Goal: Communication & Community: Answer question/provide support

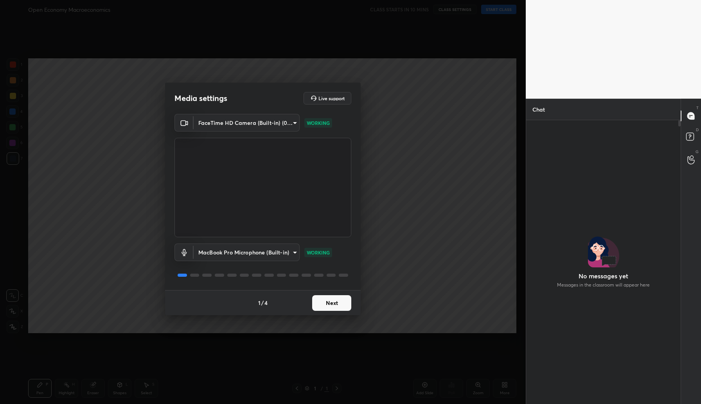
click at [330, 303] on button "Next" at bounding box center [331, 303] width 39 height 16
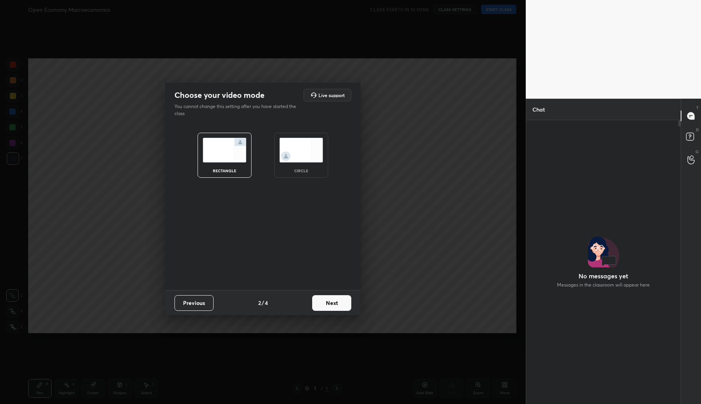
click at [330, 303] on button "Next" at bounding box center [331, 303] width 39 height 16
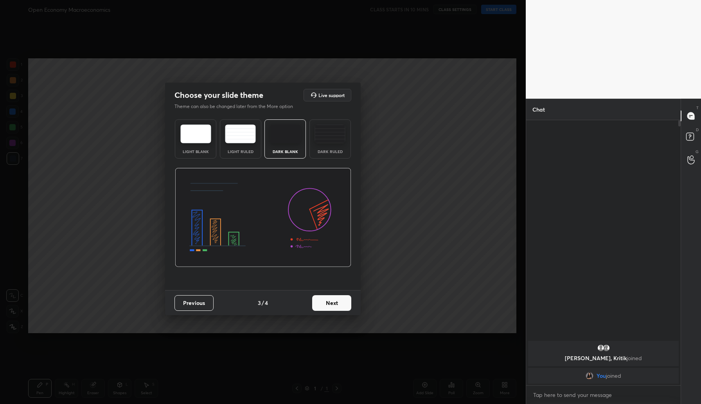
click at [330, 303] on button "Next" at bounding box center [331, 303] width 39 height 16
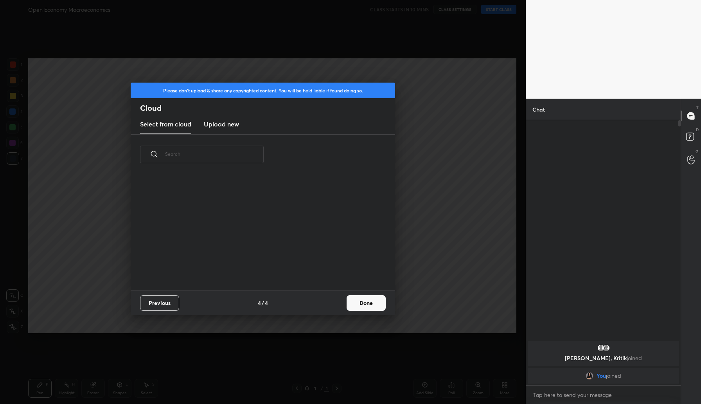
scroll to position [115, 251]
click at [362, 304] on button "Done" at bounding box center [366, 303] width 39 height 16
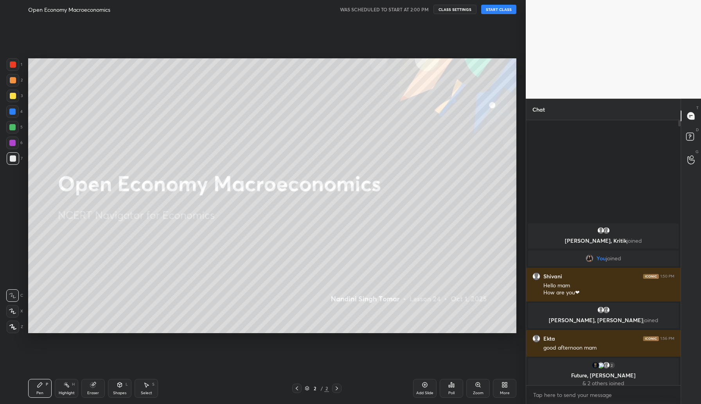
click at [492, 7] on button "START CLASS" at bounding box center [498, 9] width 35 height 9
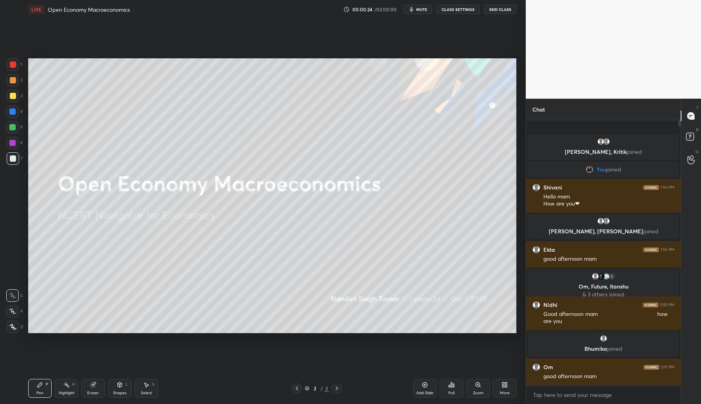
click at [422, 381] on div "Add Slide" at bounding box center [424, 388] width 23 height 19
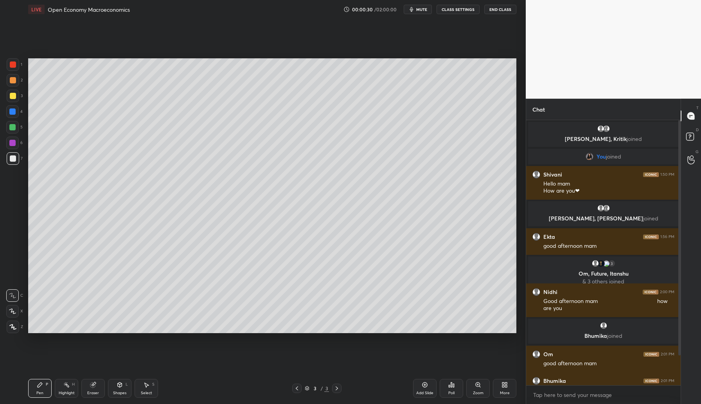
click at [13, 95] on div at bounding box center [13, 96] width 6 height 6
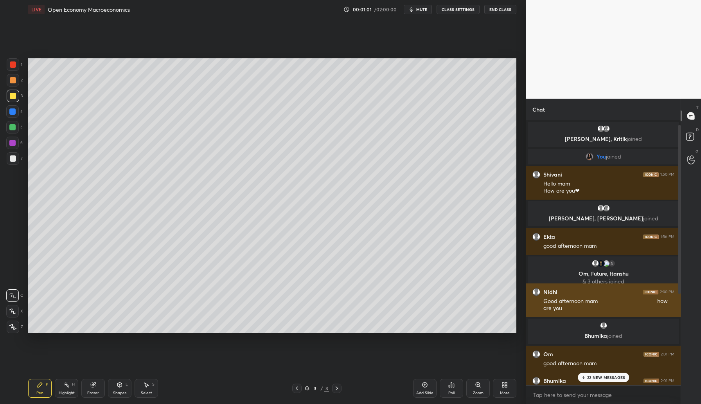
scroll to position [151, 0]
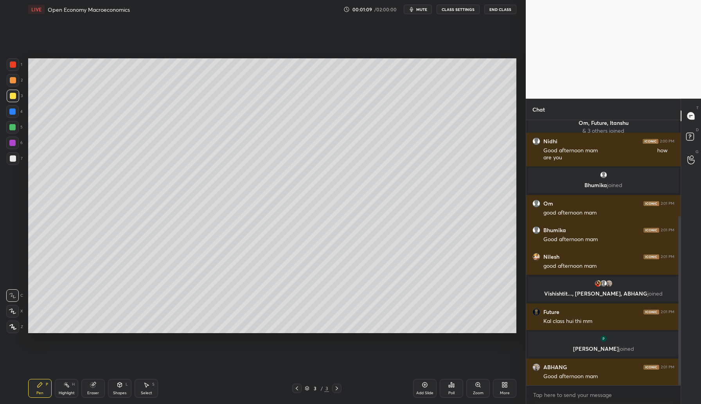
click at [13, 111] on div at bounding box center [12, 111] width 6 height 6
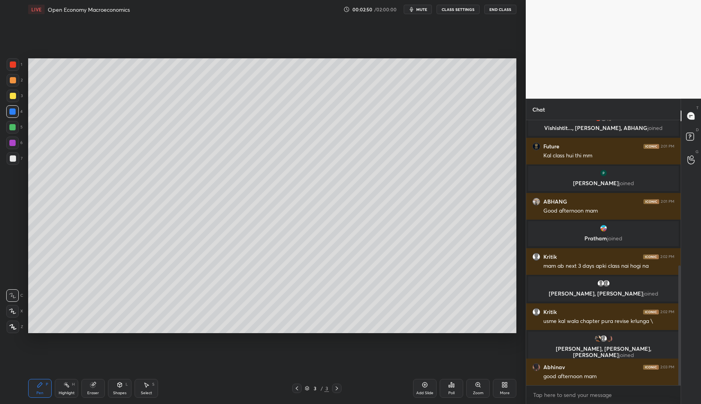
scroll to position [351, 0]
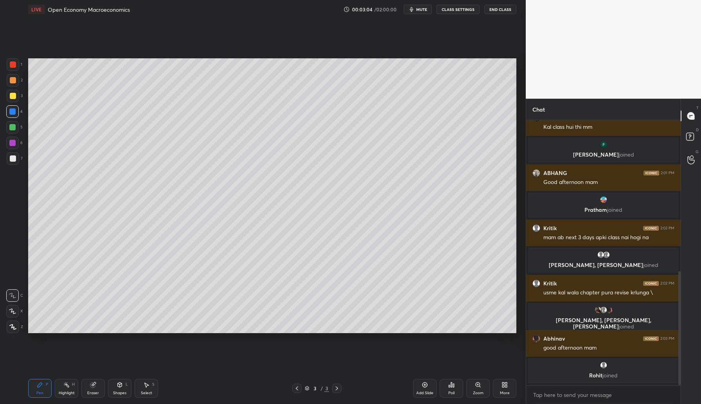
click at [418, 9] on span "mute" at bounding box center [421, 9] width 11 height 5
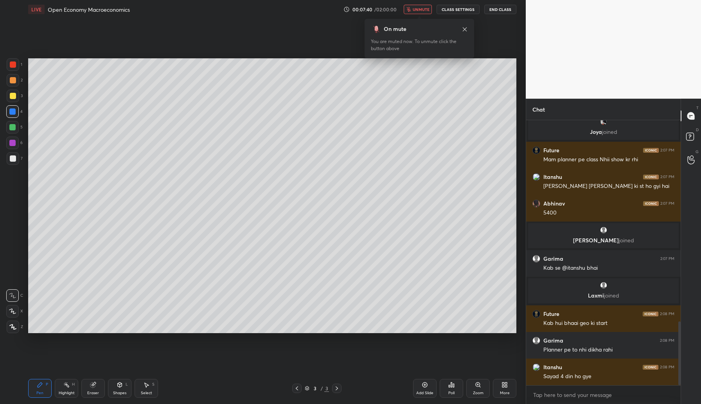
scroll to position [837, 0]
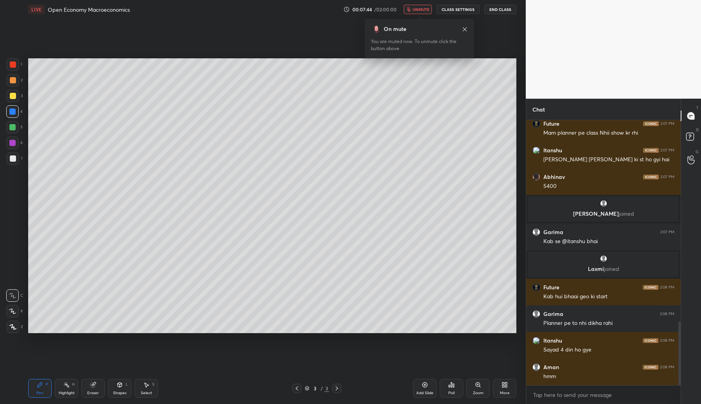
click at [413, 7] on button "unmute" at bounding box center [418, 9] width 28 height 9
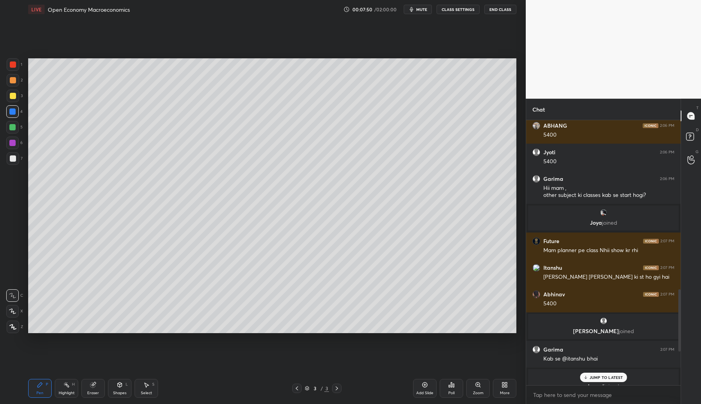
scroll to position [863, 0]
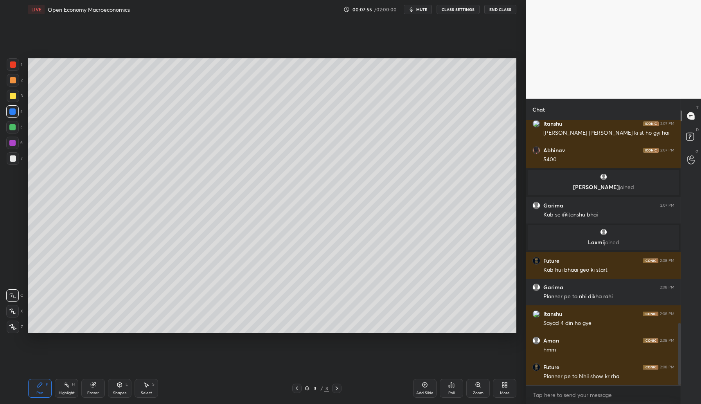
click at [424, 389] on div "Add Slide" at bounding box center [424, 388] width 23 height 19
click at [14, 95] on div at bounding box center [13, 96] width 6 height 6
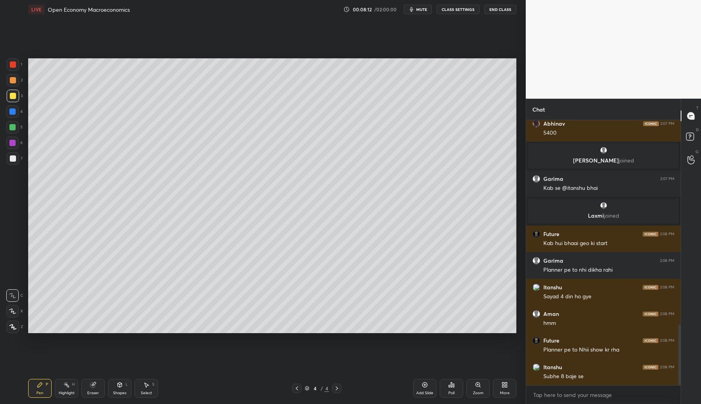
drag, startPoint x: 95, startPoint y: 392, endPoint x: 112, endPoint y: 337, distance: 56.8
click at [97, 388] on div "Eraser" at bounding box center [92, 388] width 23 height 19
click at [46, 390] on div "Pen P" at bounding box center [39, 388] width 23 height 19
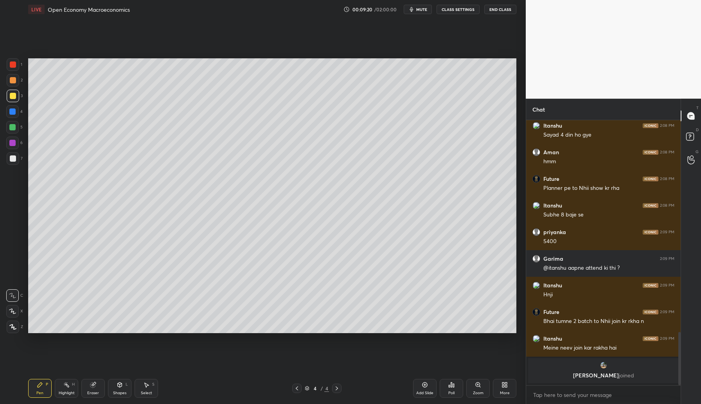
scroll to position [3, 3]
click at [500, 391] on div "More" at bounding box center [505, 393] width 10 height 4
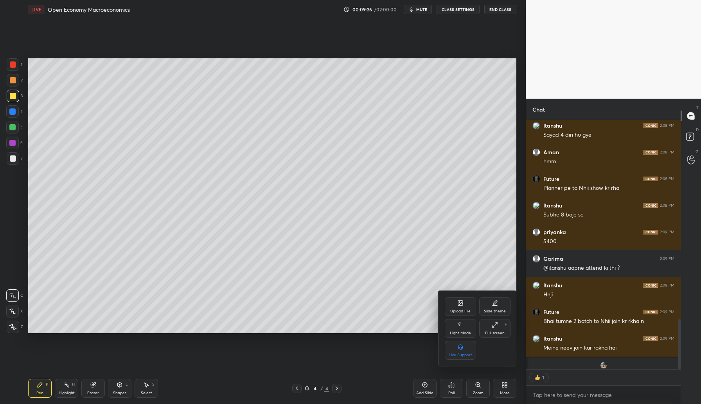
click at [453, 303] on div "Upload File" at bounding box center [460, 306] width 31 height 19
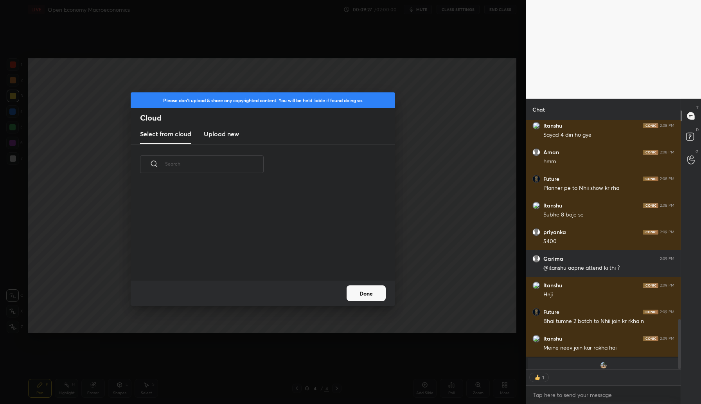
scroll to position [96, 251]
click at [230, 134] on h3 "Upload new" at bounding box center [221, 133] width 35 height 9
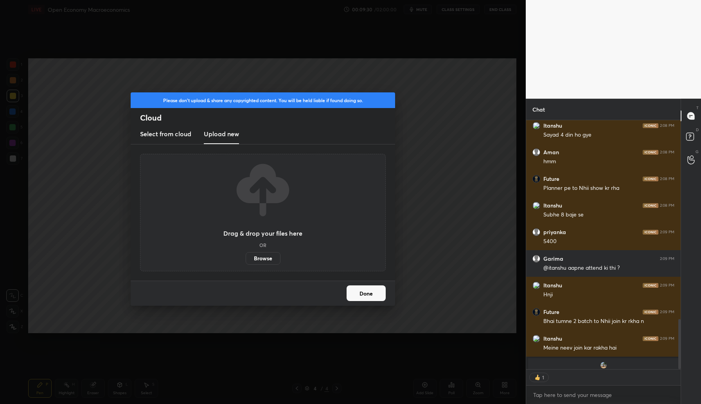
click at [257, 257] on label "Browse" at bounding box center [263, 258] width 35 height 13
click at [246, 257] on input "Browse" at bounding box center [246, 258] width 0 height 13
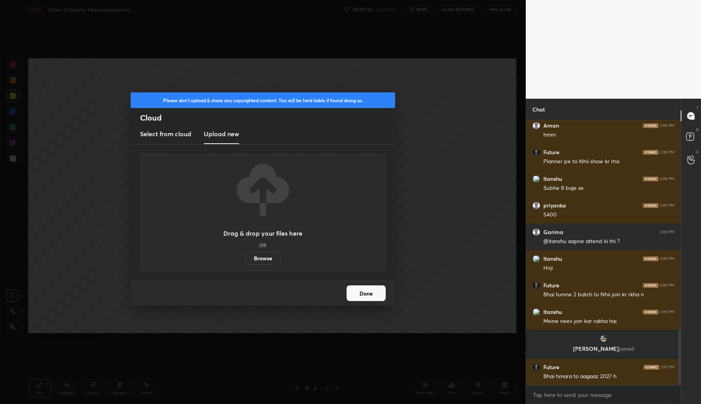
scroll to position [995, 0]
click at [366, 297] on button "Done" at bounding box center [366, 293] width 39 height 16
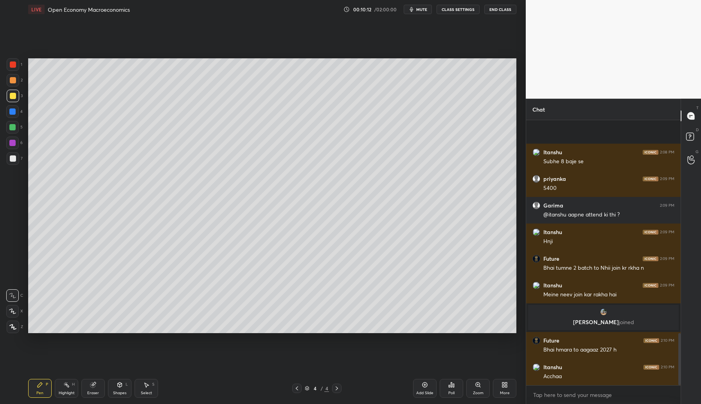
scroll to position [1082, 0]
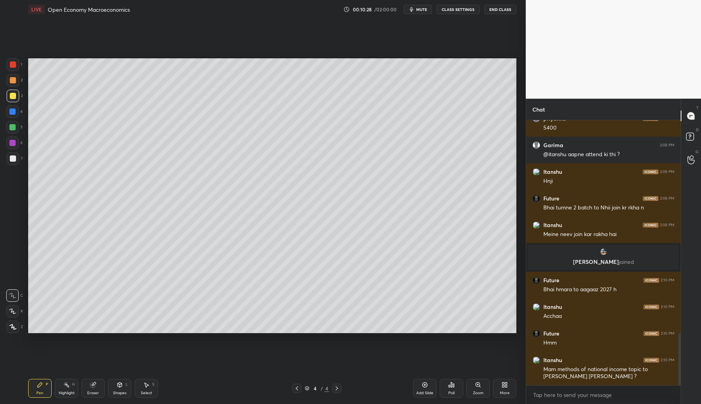
click at [493, 387] on div "More" at bounding box center [504, 388] width 23 height 19
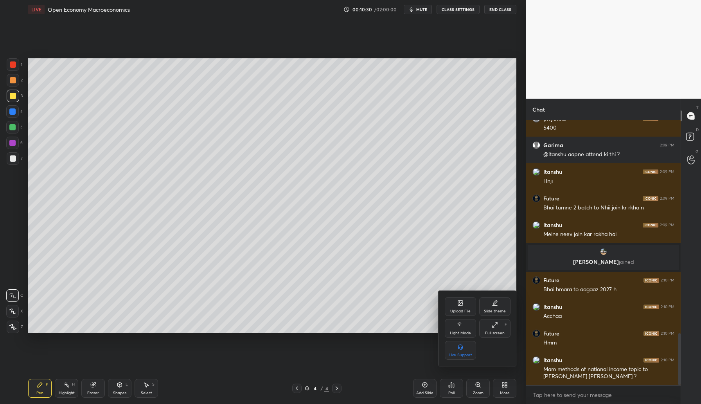
click at [465, 304] on div "Upload File" at bounding box center [460, 306] width 31 height 19
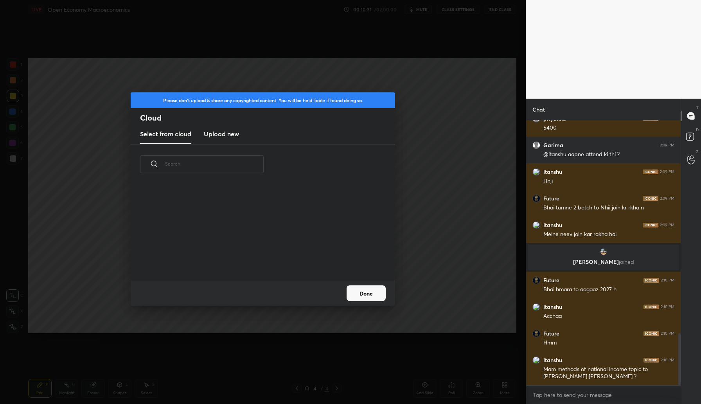
scroll to position [96, 251]
click at [218, 137] on h3 "Upload new" at bounding box center [221, 133] width 35 height 9
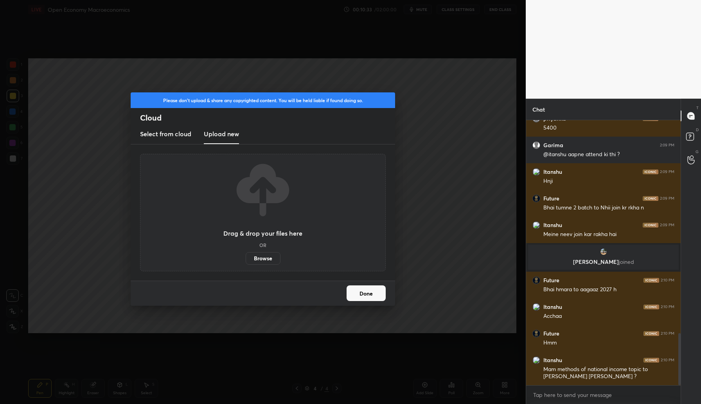
click at [259, 257] on label "Browse" at bounding box center [263, 258] width 35 height 13
click at [246, 257] on input "Browse" at bounding box center [246, 258] width 0 height 13
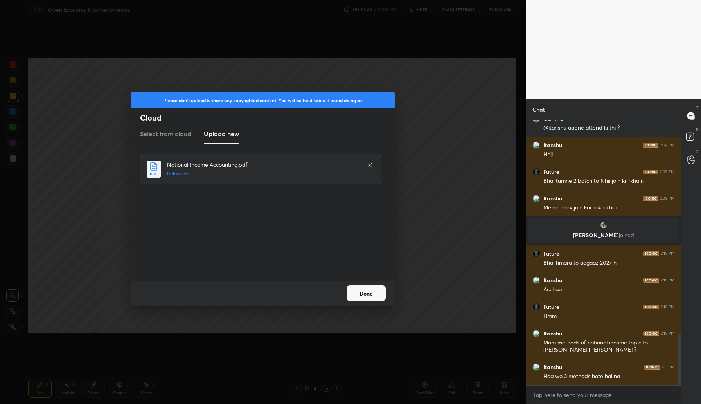
click at [369, 293] on button "Done" at bounding box center [366, 293] width 39 height 16
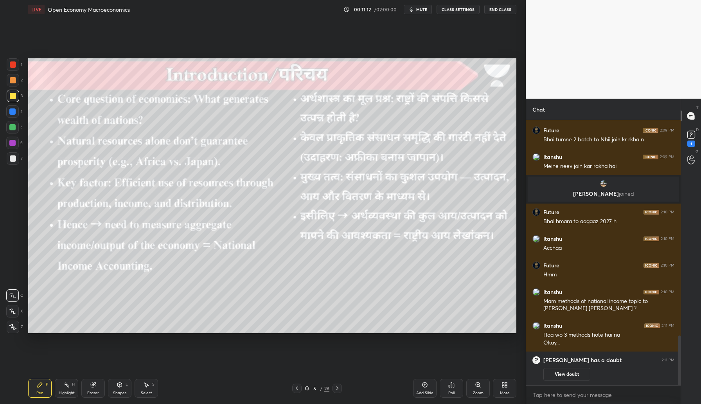
scroll to position [1116, 0]
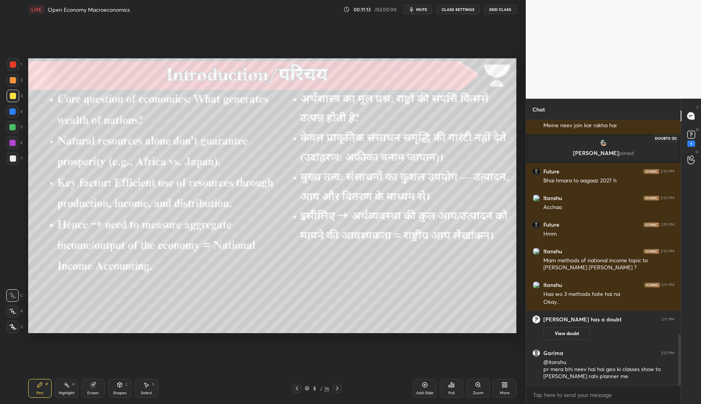
click at [692, 140] on div "1" at bounding box center [691, 143] width 8 height 6
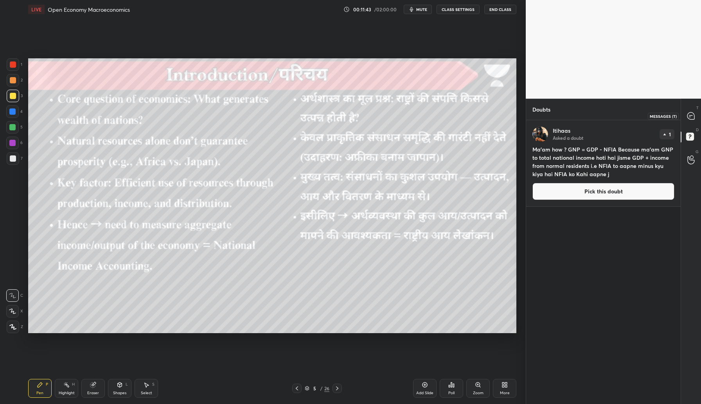
click at [692, 113] on icon at bounding box center [690, 115] width 7 height 7
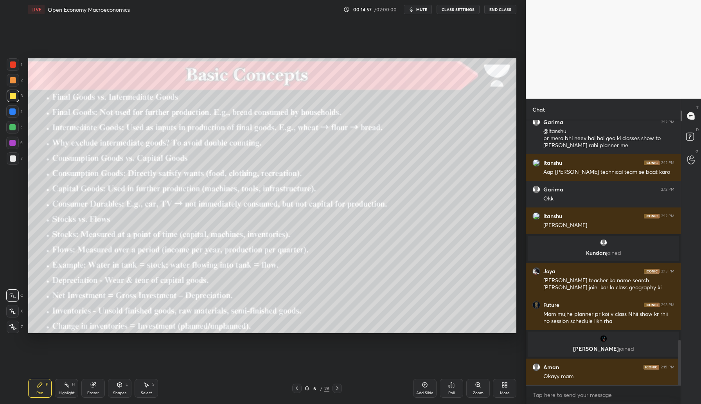
scroll to position [1289, 0]
type textarea "x"
click at [580, 400] on textarea at bounding box center [603, 394] width 142 height 13
paste textarea "Join the Telegram Groups: General Studies (GS): [URL][DOMAIN_NAME] Psychology O…"
type textarea "Join the Telegram Groups: General Studies (GS): [URL][DOMAIN_NAME] Psychology O…"
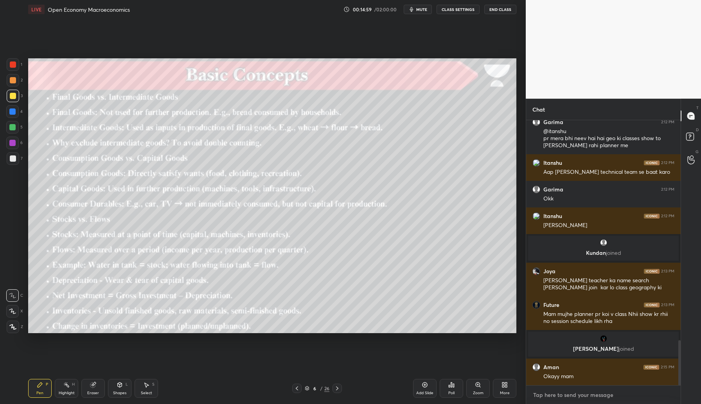
type textarea "x"
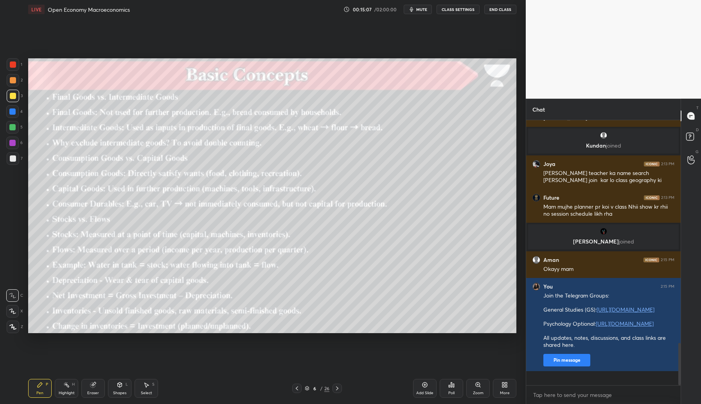
click at [339, 388] on icon at bounding box center [337, 388] width 6 height 6
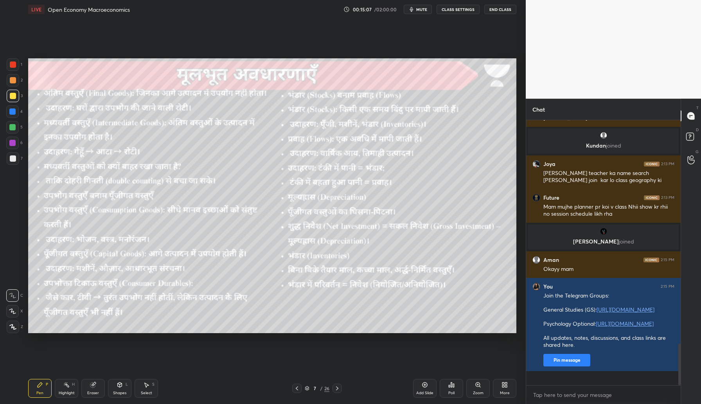
scroll to position [1422, 0]
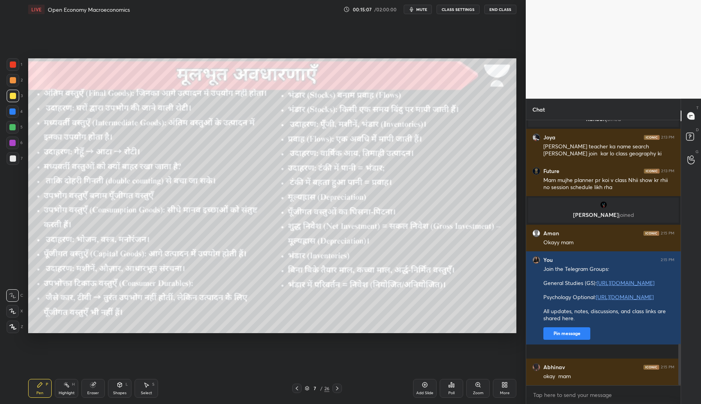
click at [339, 388] on icon at bounding box center [337, 388] width 6 height 6
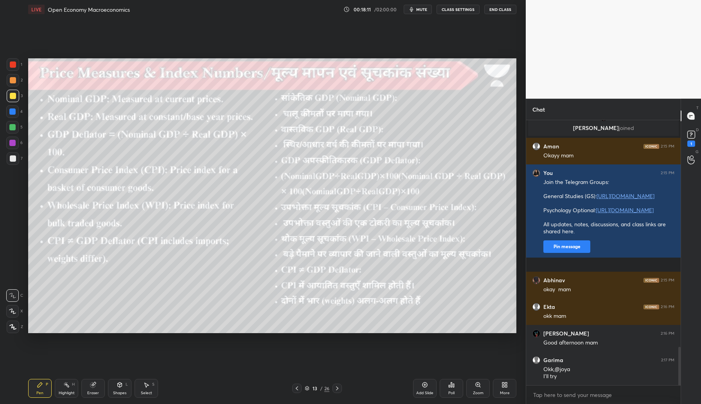
scroll to position [1571, 0]
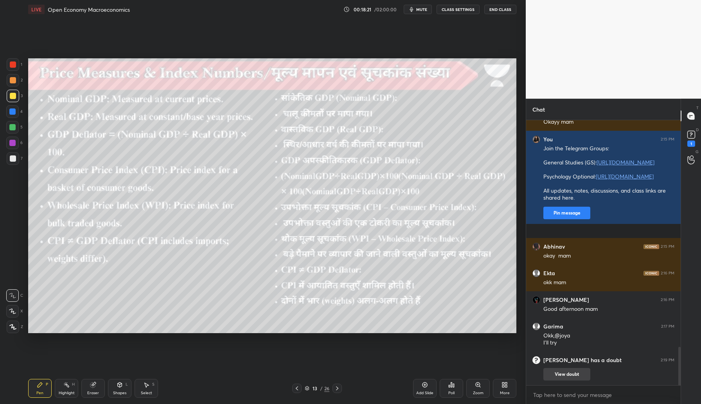
click at [574, 378] on button "View doubt" at bounding box center [566, 374] width 47 height 13
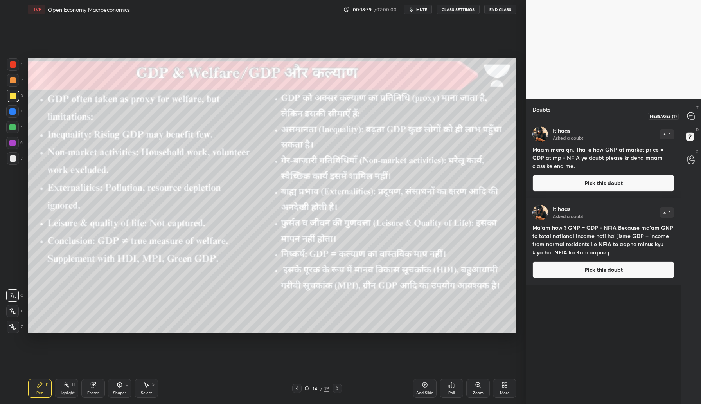
click at [694, 116] on icon at bounding box center [690, 115] width 7 height 7
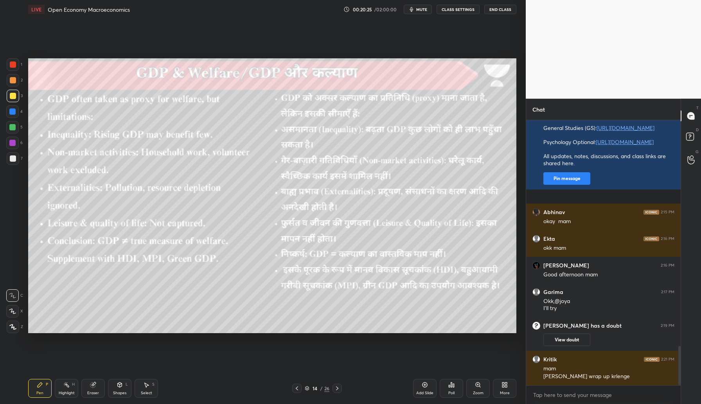
scroll to position [1534, 0]
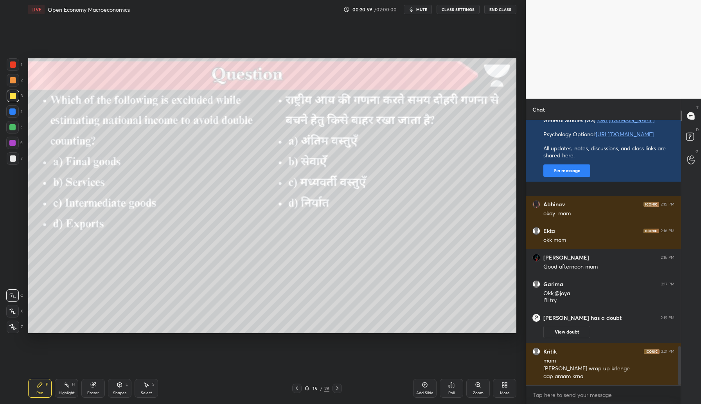
click at [456, 386] on div "Poll" at bounding box center [451, 388] width 23 height 19
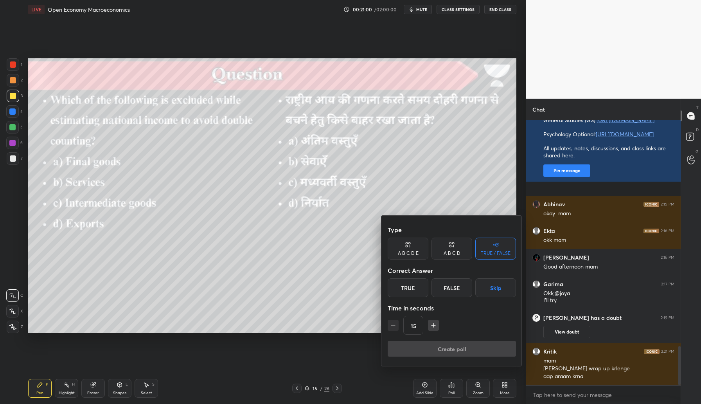
click at [447, 251] on div "A B C D" at bounding box center [452, 253] width 17 height 5
click at [453, 283] on div "C" at bounding box center [451, 287] width 23 height 19
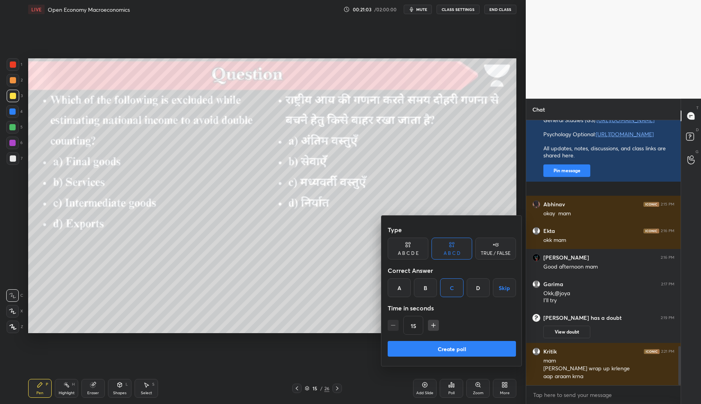
click at [453, 348] on button "Create poll" at bounding box center [452, 349] width 128 height 16
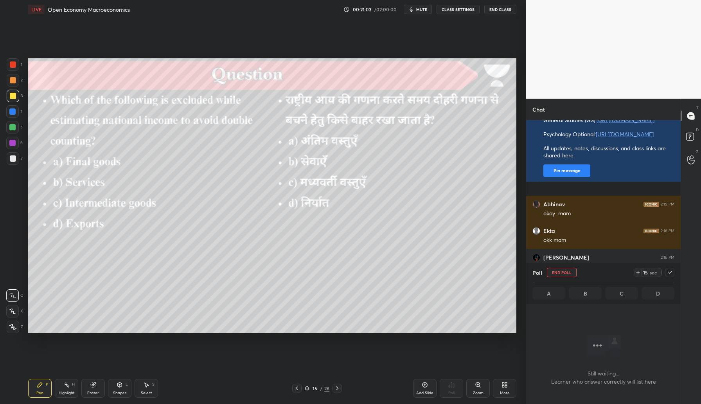
scroll to position [3, 3]
click at [690, 138] on rect at bounding box center [689, 136] width 7 height 7
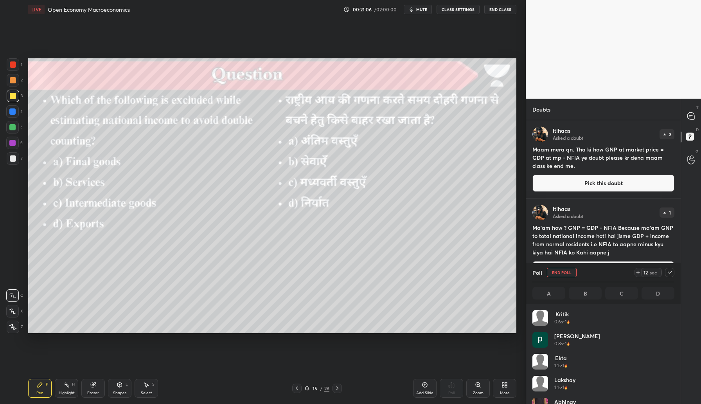
scroll to position [92, 140]
drag, startPoint x: 593, startPoint y: 150, endPoint x: 567, endPoint y: 158, distance: 26.9
click at [567, 158] on h4 "Maam mera qn. Tha ki how GNP at market price = GDP at mp - NFIA ye doubt please…" at bounding box center [603, 157] width 142 height 25
copy h4 "how GNP at market price = GDP at mp - NFIA"
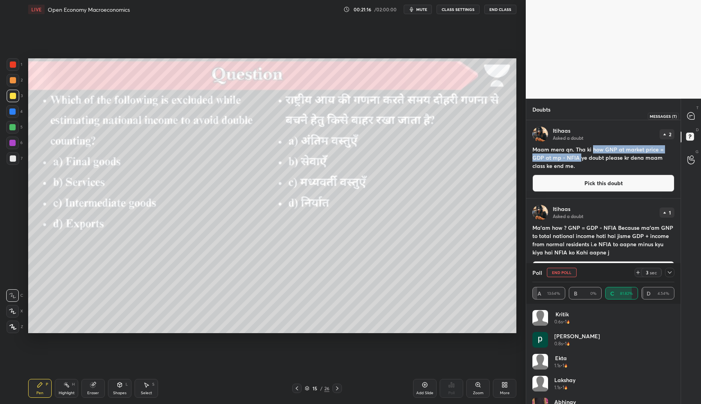
click at [691, 115] on icon at bounding box center [690, 115] width 7 height 7
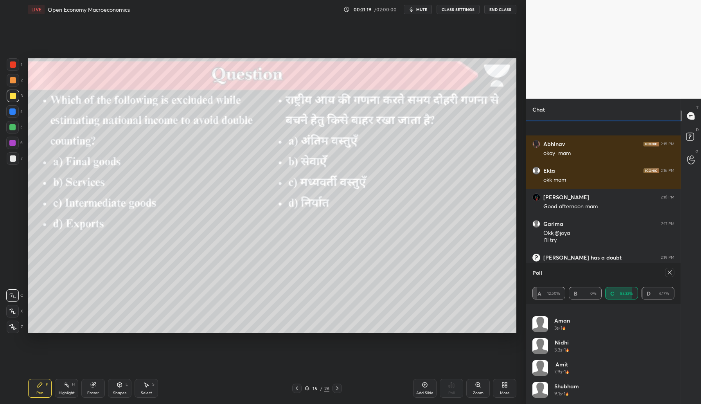
scroll to position [0, 0]
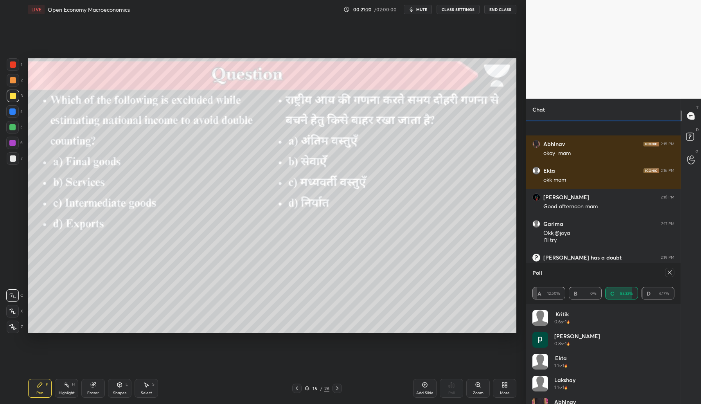
click at [672, 271] on icon at bounding box center [670, 272] width 6 height 6
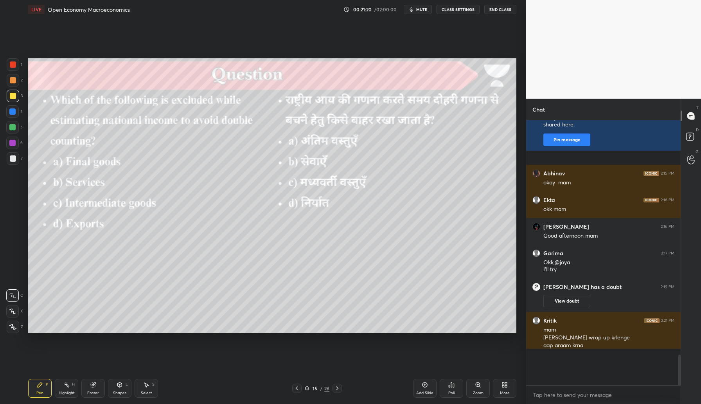
scroll to position [280, 152]
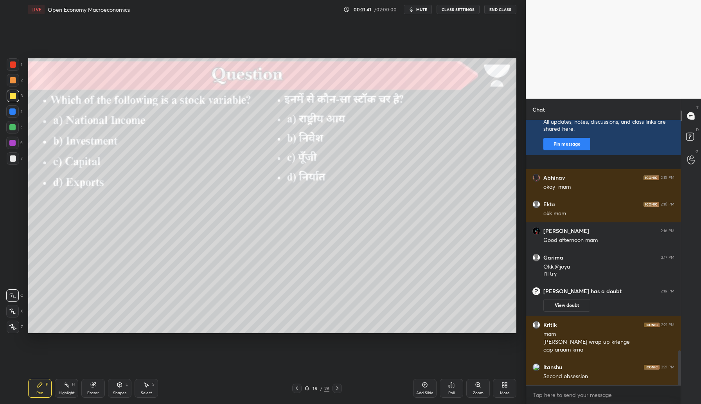
click at [452, 386] on icon at bounding box center [451, 384] width 1 height 5
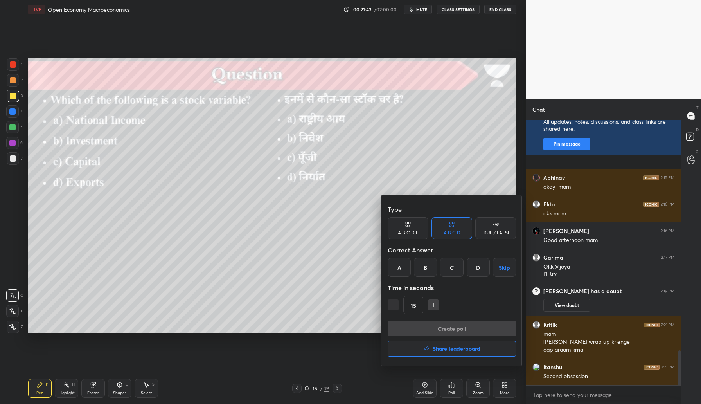
click at [453, 272] on div "C" at bounding box center [451, 267] width 23 height 19
click at [454, 327] on button "Create poll" at bounding box center [452, 328] width 128 height 16
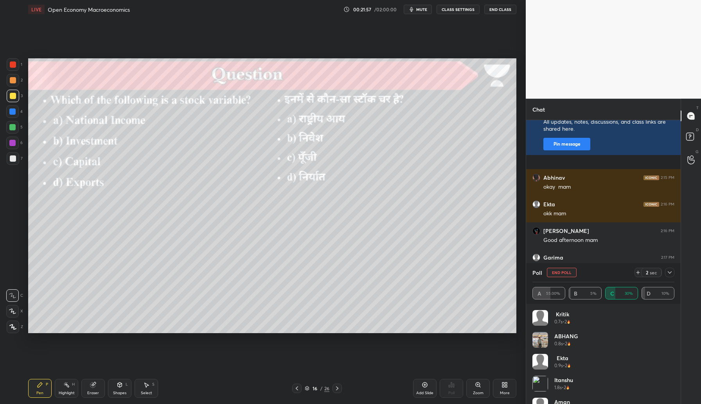
click at [669, 271] on icon at bounding box center [670, 272] width 6 height 6
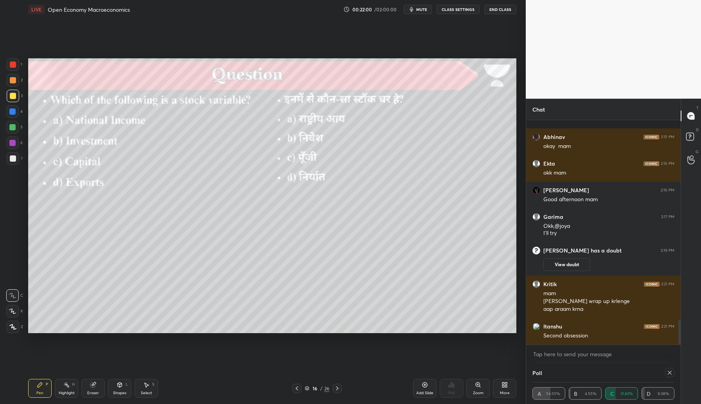
click at [671, 370] on icon at bounding box center [670, 372] width 6 height 6
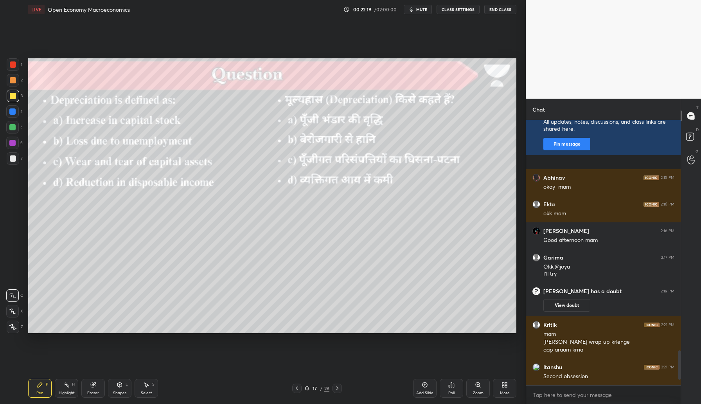
click at [453, 383] on icon at bounding box center [451, 384] width 6 height 6
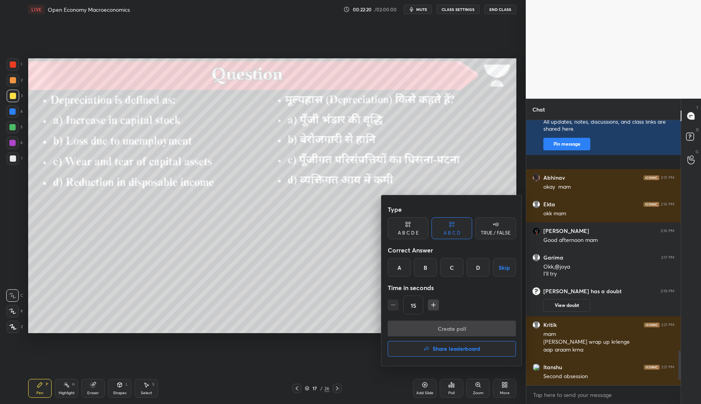
click at [454, 264] on div "C" at bounding box center [451, 267] width 23 height 19
click at [448, 327] on button "Create poll" at bounding box center [452, 328] width 128 height 16
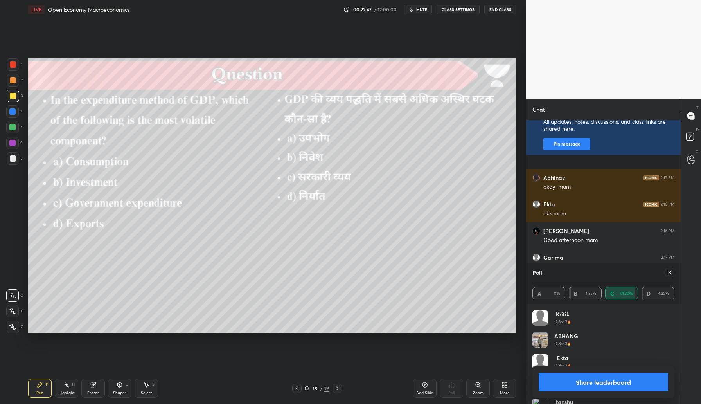
scroll to position [1813, 0]
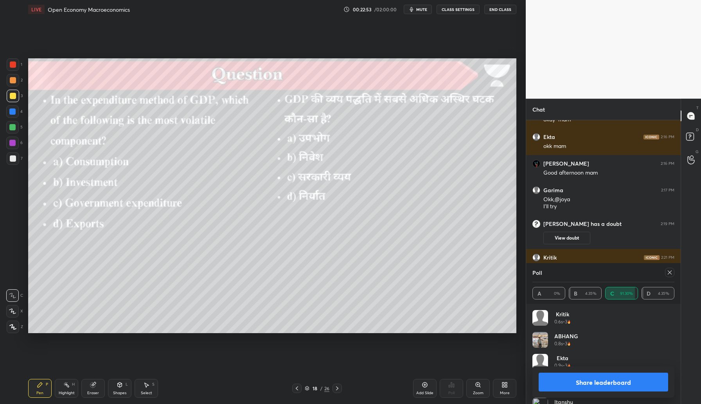
click at [671, 271] on icon at bounding box center [670, 272] width 6 height 6
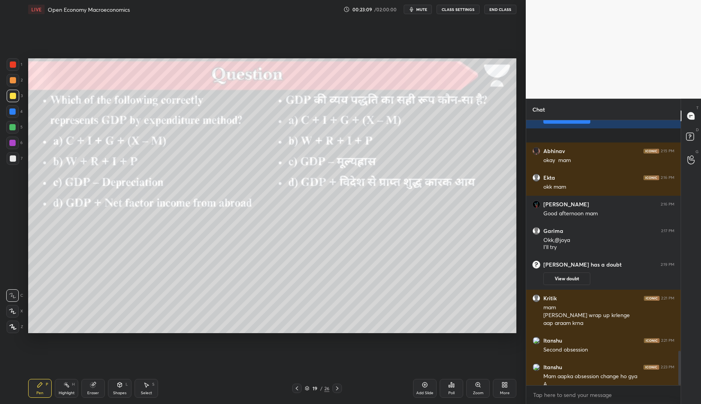
scroll to position [1780, 0]
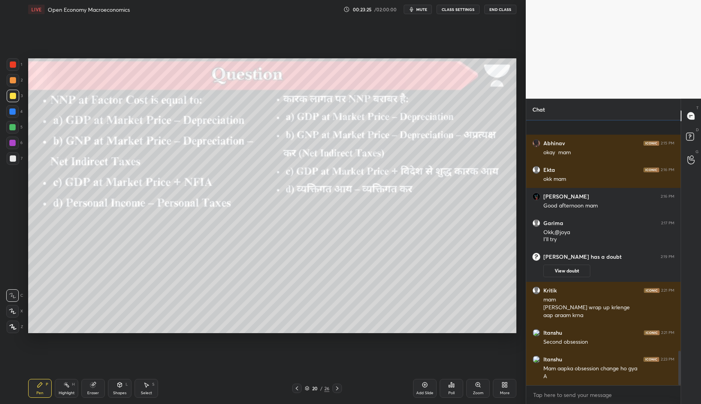
click at [452, 383] on icon at bounding box center [451, 384] width 6 height 6
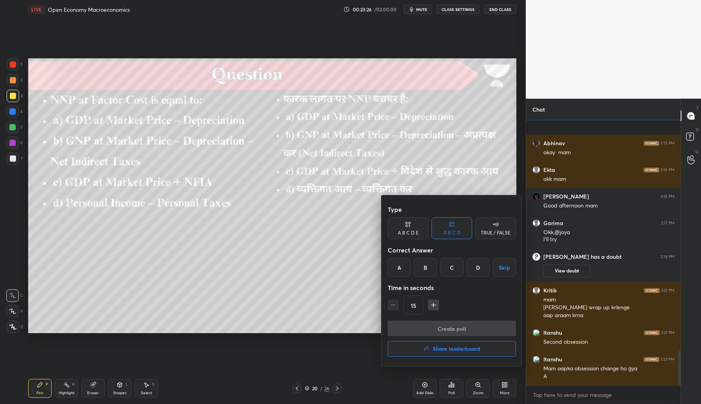
click at [428, 268] on div "B" at bounding box center [425, 267] width 23 height 19
click at [458, 329] on button "Create poll" at bounding box center [452, 328] width 128 height 16
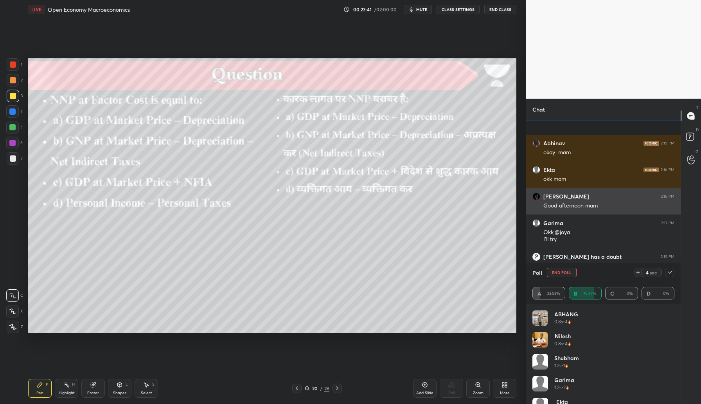
scroll to position [3, 3]
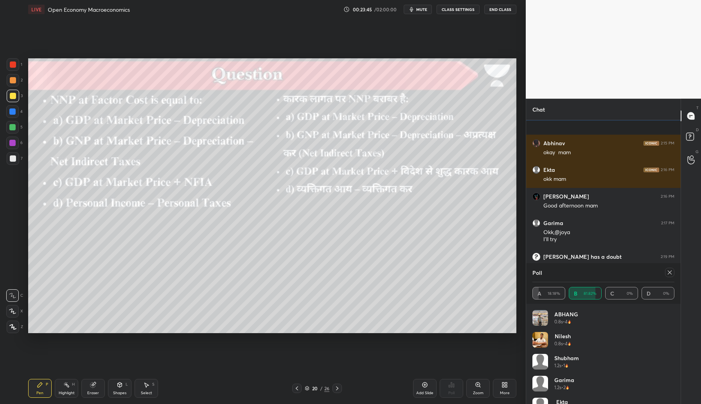
click at [671, 273] on icon at bounding box center [670, 272] width 6 height 6
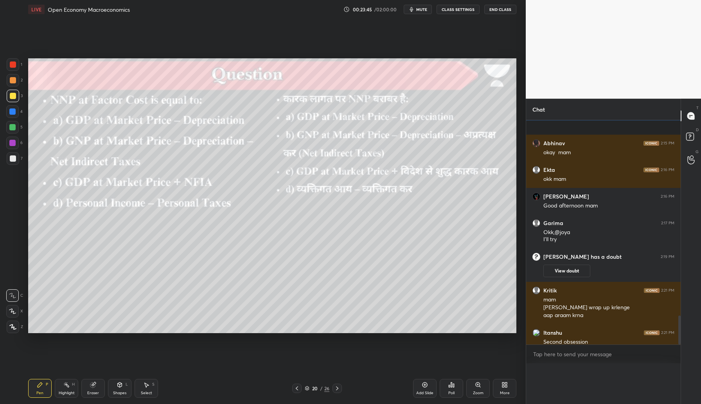
scroll to position [0, 3]
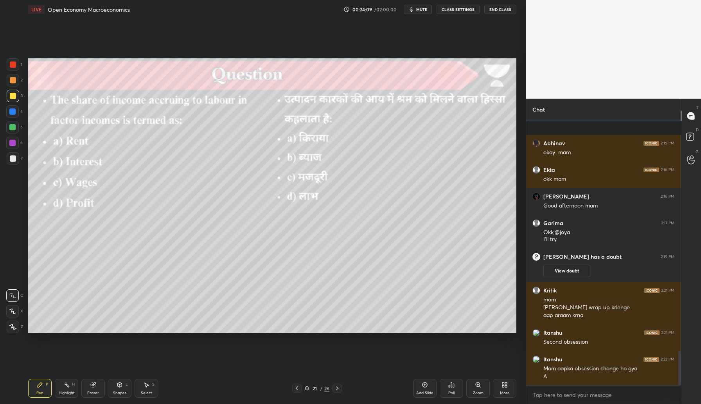
click at [455, 392] on div "Poll" at bounding box center [451, 388] width 23 height 19
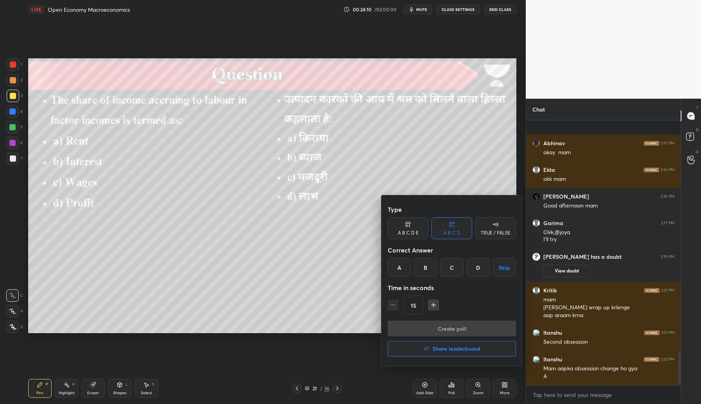
click at [456, 261] on div "C" at bounding box center [451, 267] width 23 height 19
click at [445, 334] on button "Create poll" at bounding box center [452, 328] width 128 height 16
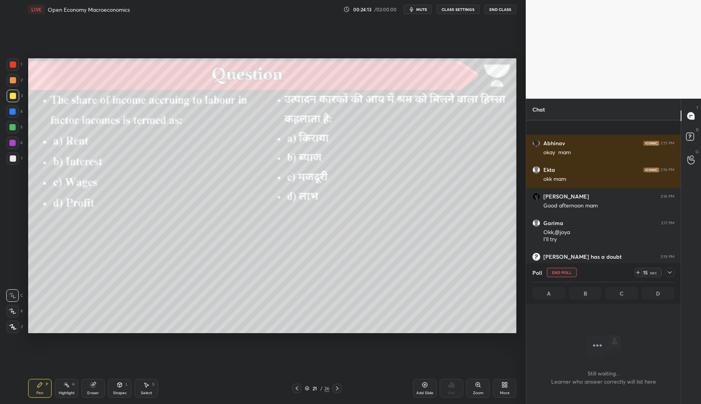
scroll to position [241, 152]
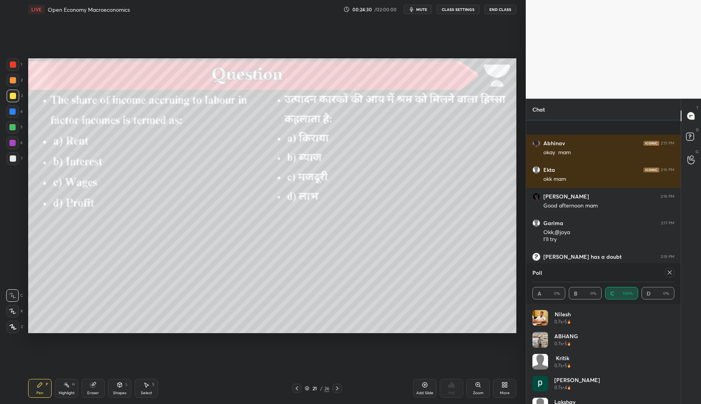
click at [668, 274] on icon at bounding box center [670, 272] width 6 height 6
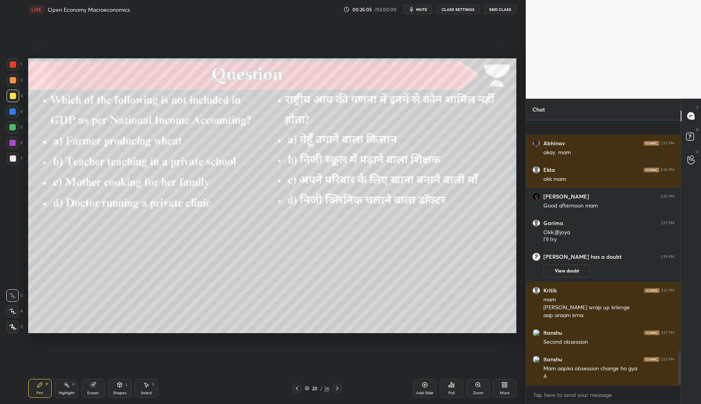
drag, startPoint x: 93, startPoint y: 389, endPoint x: 99, endPoint y: 377, distance: 13.1
click at [95, 385] on div "Eraser" at bounding box center [92, 388] width 23 height 19
click at [452, 387] on icon at bounding box center [451, 384] width 6 height 6
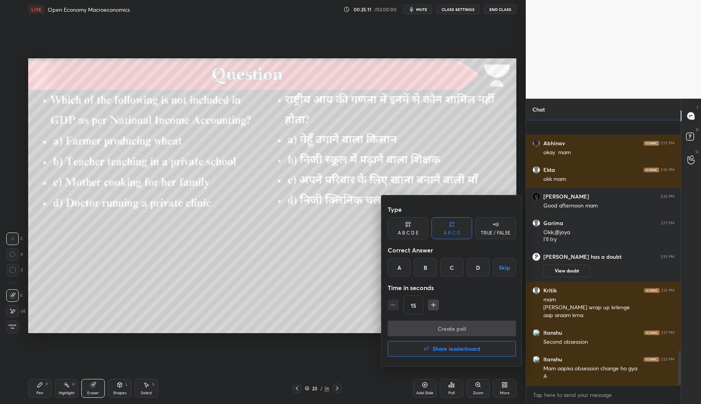
click at [454, 268] on div "C" at bounding box center [451, 267] width 23 height 19
click at [459, 325] on button "Create poll" at bounding box center [452, 328] width 128 height 16
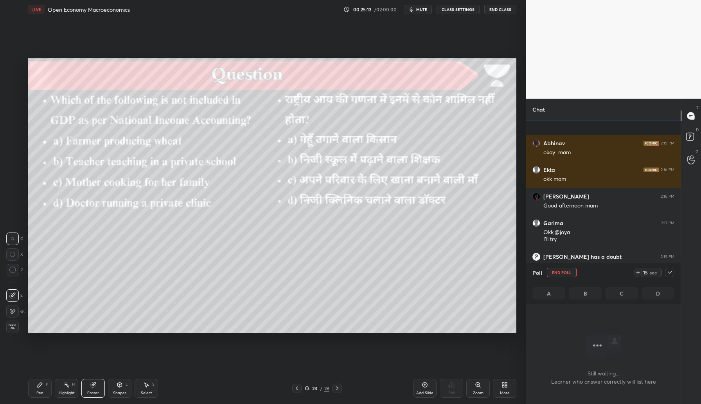
scroll to position [3, 3]
click at [40, 390] on div "Pen P" at bounding box center [39, 388] width 23 height 19
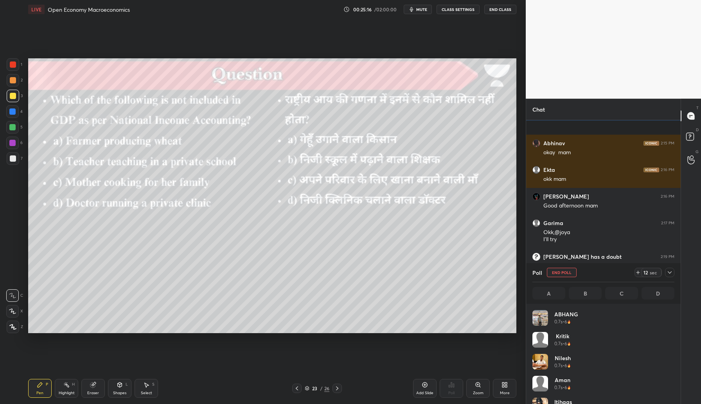
scroll to position [92, 140]
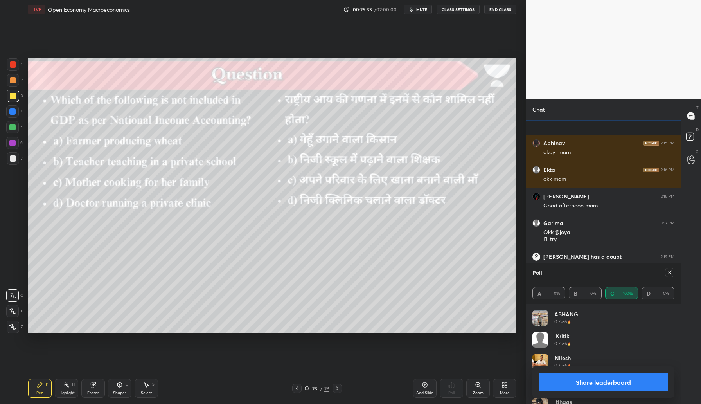
click at [674, 273] on div "Poll A 0% B 0% C 100% D 0%" at bounding box center [603, 283] width 155 height 41
click at [339, 394] on div "Pen P Highlight H Eraser Shapes L Select S 23 / 26 Add Slide Poll Zoom More" at bounding box center [272, 387] width 488 height 31
click at [340, 391] on div at bounding box center [337, 387] width 9 height 9
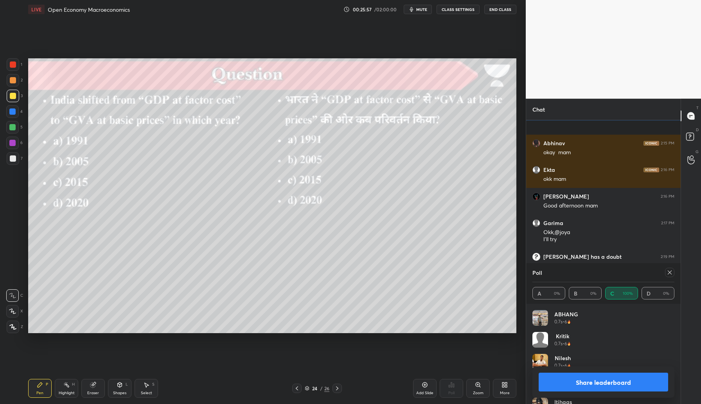
click at [669, 273] on icon at bounding box center [670, 272] width 4 height 4
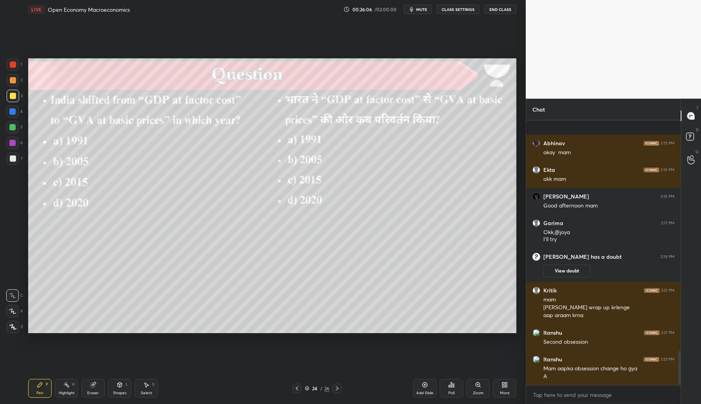
scroll to position [1807, 0]
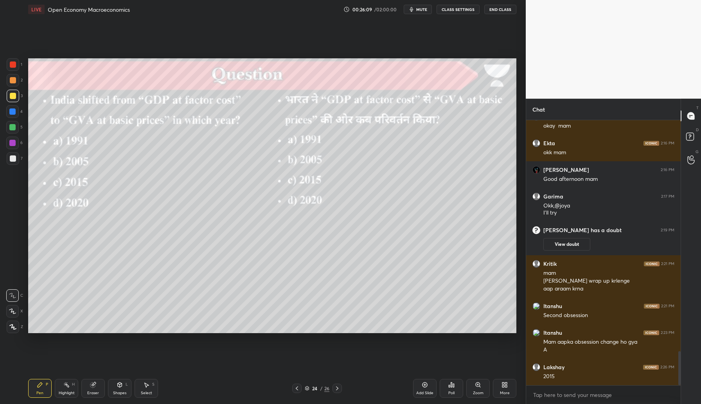
drag, startPoint x: 89, startPoint y: 388, endPoint x: 96, endPoint y: 375, distance: 14.9
click at [93, 383] on icon at bounding box center [93, 384] width 6 height 6
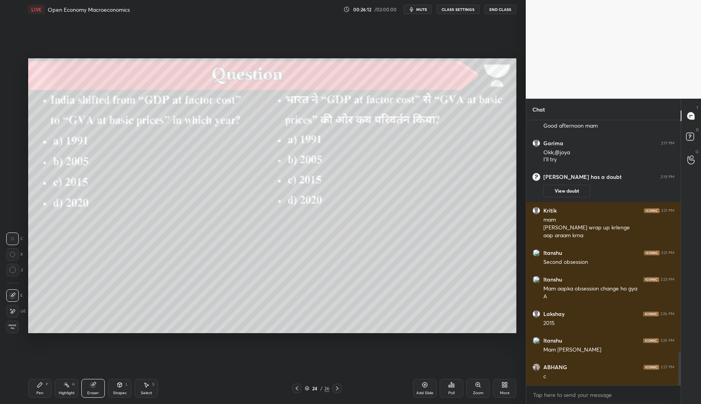
scroll to position [1886, 0]
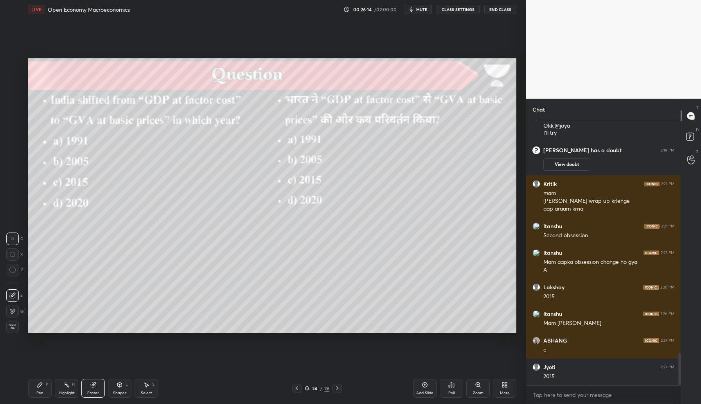
drag, startPoint x: 45, startPoint y: 385, endPoint x: 49, endPoint y: 379, distance: 7.4
click at [45, 385] on div "Pen P" at bounding box center [39, 388] width 23 height 19
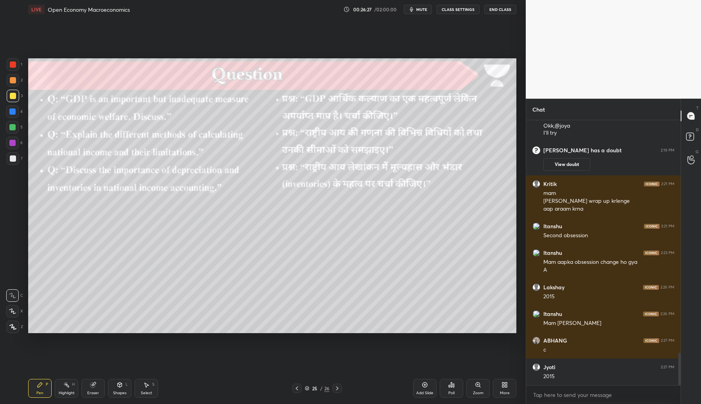
scroll to position [262, 152]
drag, startPoint x: 425, startPoint y: 387, endPoint x: 432, endPoint y: 384, distance: 7.6
click at [425, 387] on icon at bounding box center [425, 384] width 6 height 6
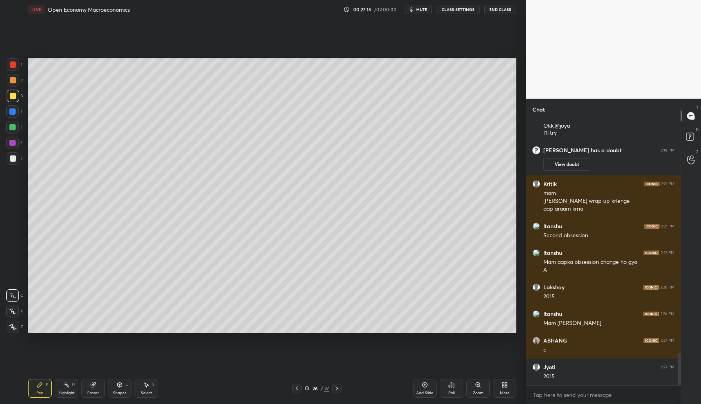
drag, startPoint x: 97, startPoint y: 390, endPoint x: 100, endPoint y: 365, distance: 25.7
click at [97, 387] on div "Eraser" at bounding box center [92, 388] width 23 height 19
drag, startPoint x: 13, startPoint y: 309, endPoint x: 27, endPoint y: 315, distance: 15.8
click at [14, 309] on icon at bounding box center [13, 311] width 4 height 4
drag, startPoint x: 42, startPoint y: 385, endPoint x: 51, endPoint y: 360, distance: 27.2
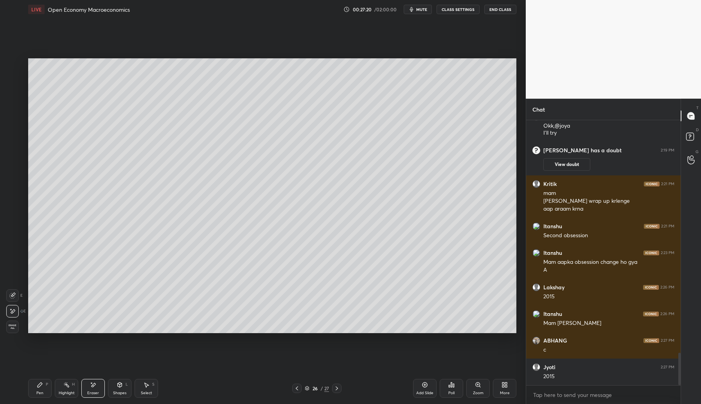
click at [43, 383] on div "Pen P" at bounding box center [39, 388] width 23 height 19
click at [694, 138] on icon at bounding box center [691, 138] width 14 height 14
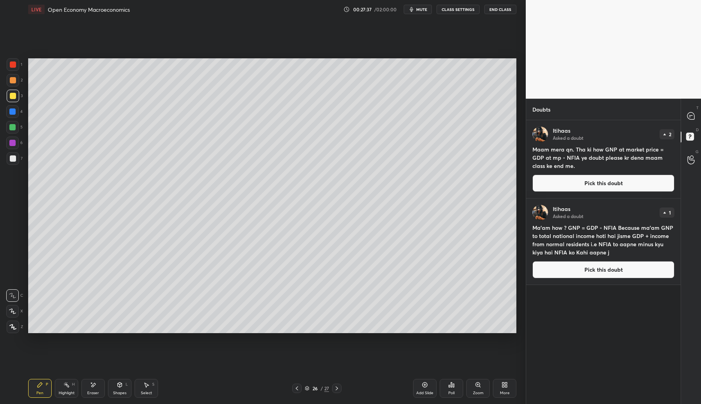
click at [598, 185] on button "Pick this doubt" at bounding box center [603, 182] width 142 height 17
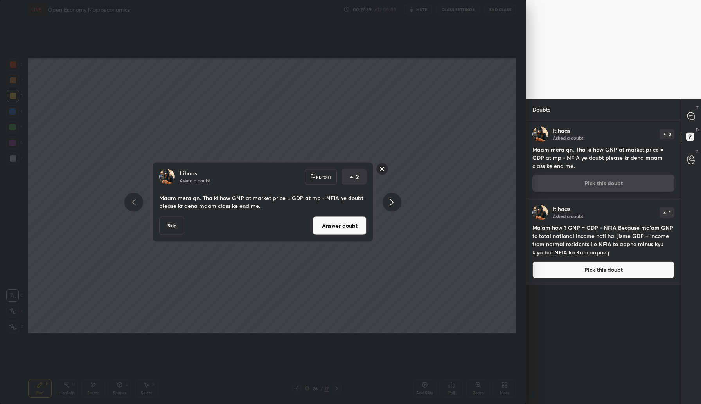
click at [328, 225] on button "Answer doubt" at bounding box center [340, 225] width 54 height 19
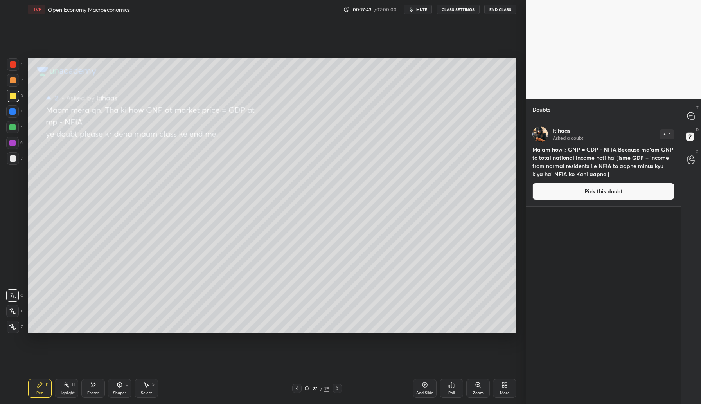
click at [17, 77] on div at bounding box center [13, 80] width 13 height 13
drag, startPoint x: 95, startPoint y: 385, endPoint x: 103, endPoint y: 336, distance: 49.2
click at [95, 383] on icon at bounding box center [94, 385] width 4 height 4
drag, startPoint x: 41, startPoint y: 387, endPoint x: 50, endPoint y: 374, distance: 16.3
click at [41, 387] on icon at bounding box center [40, 384] width 6 height 6
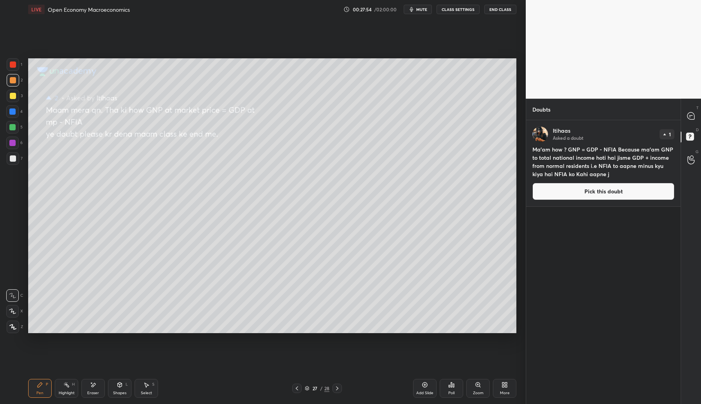
drag, startPoint x: 97, startPoint y: 385, endPoint x: 95, endPoint y: 360, distance: 25.9
click at [97, 383] on div "Eraser" at bounding box center [92, 388] width 23 height 19
drag, startPoint x: 39, startPoint y: 384, endPoint x: 41, endPoint y: 376, distance: 8.2
click at [39, 385] on icon at bounding box center [40, 384] width 5 height 5
click at [689, 116] on icon at bounding box center [690, 115] width 7 height 7
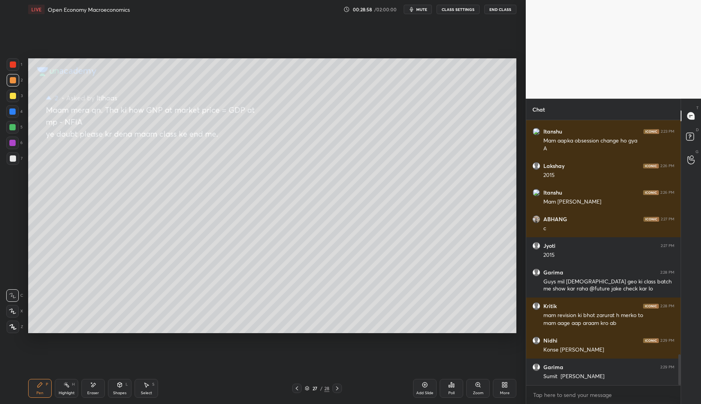
scroll to position [2008, 0]
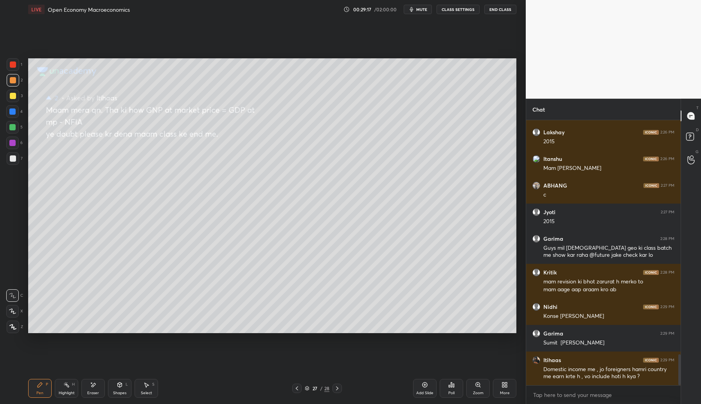
drag, startPoint x: 13, startPoint y: 142, endPoint x: 26, endPoint y: 146, distance: 12.9
click at [19, 144] on div "6" at bounding box center [14, 143] width 16 height 13
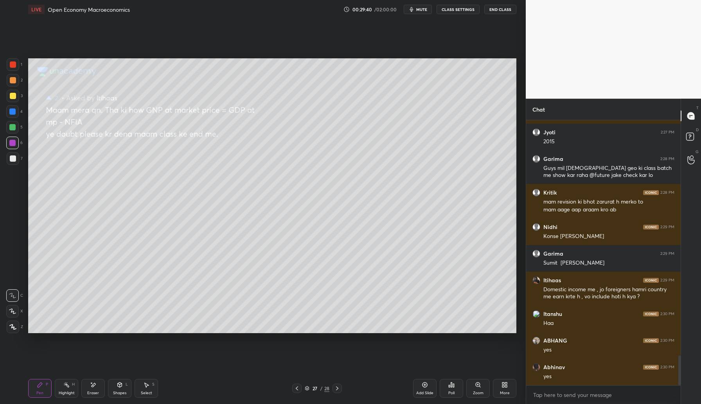
scroll to position [2114, 0]
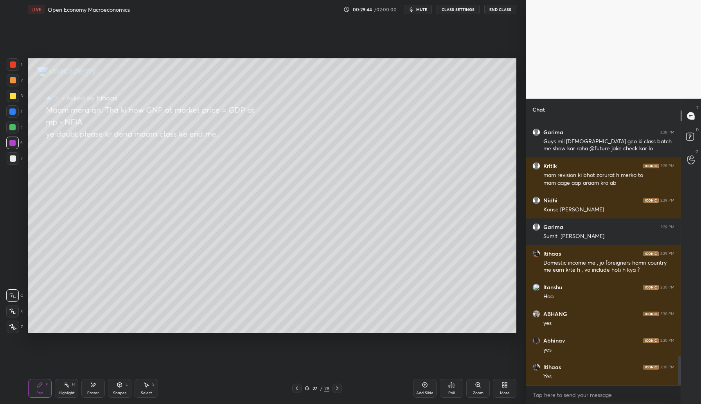
click at [429, 388] on div "Add Slide" at bounding box center [424, 388] width 23 height 19
drag, startPoint x: 13, startPoint y: 94, endPoint x: 26, endPoint y: 88, distance: 14.9
click at [14, 93] on div at bounding box center [13, 96] width 6 height 6
click at [13, 81] on div at bounding box center [13, 80] width 6 height 6
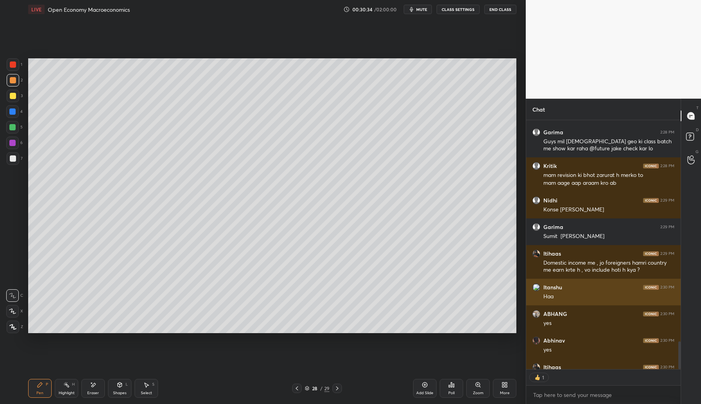
scroll to position [2130, 0]
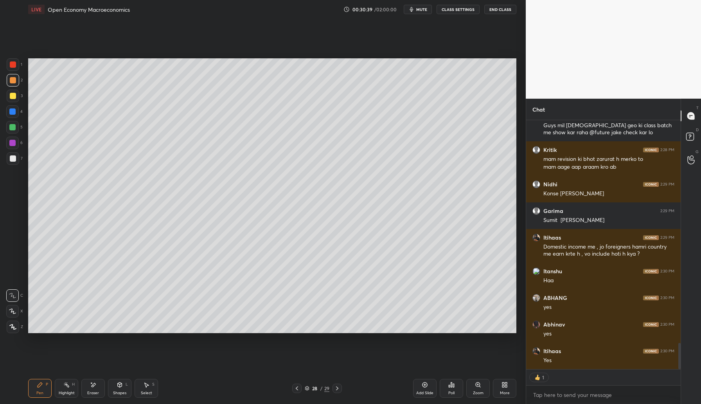
click at [341, 387] on div at bounding box center [337, 387] width 9 height 9
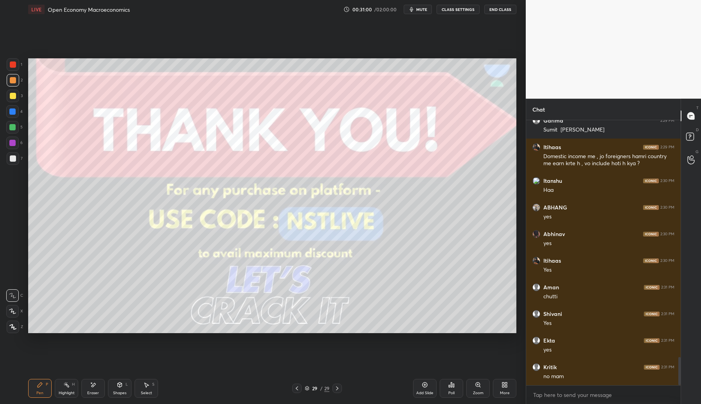
scroll to position [2247, 0]
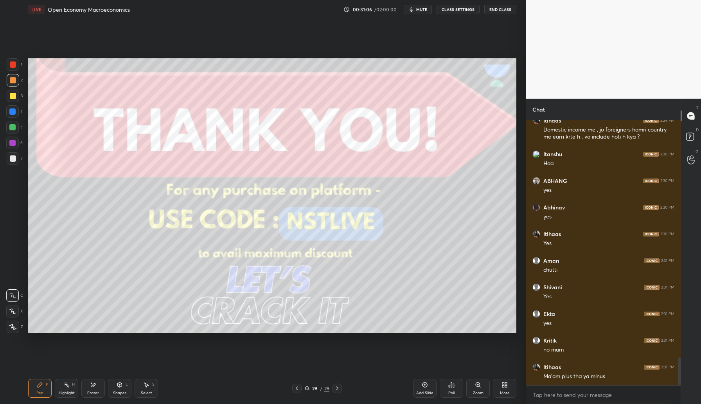
click at [296, 387] on icon at bounding box center [297, 388] width 6 height 6
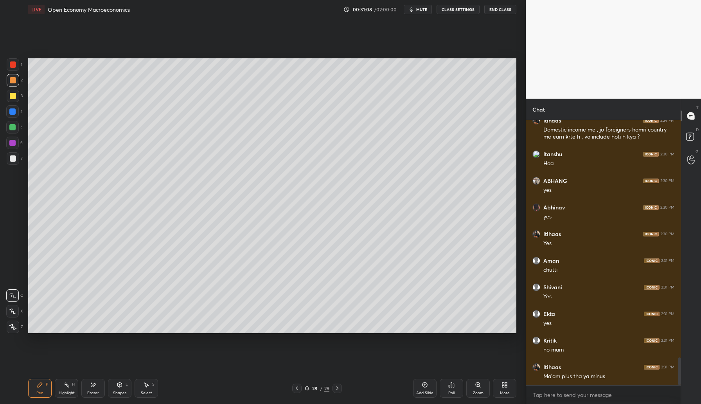
click at [93, 393] on div "Eraser" at bounding box center [93, 393] width 12 height 4
click at [39, 389] on div "Pen P" at bounding box center [39, 388] width 23 height 19
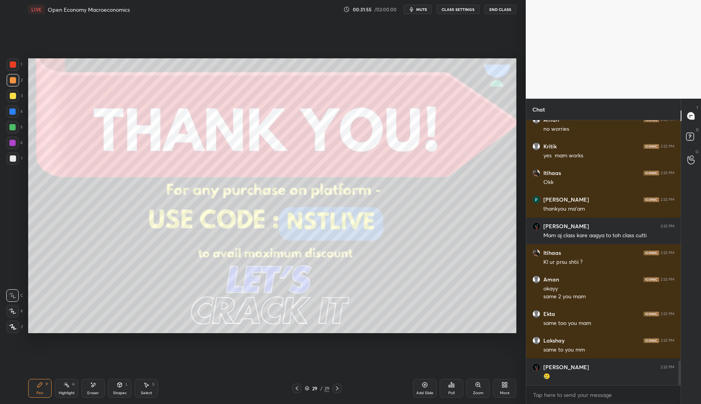
scroll to position [2627, 0]
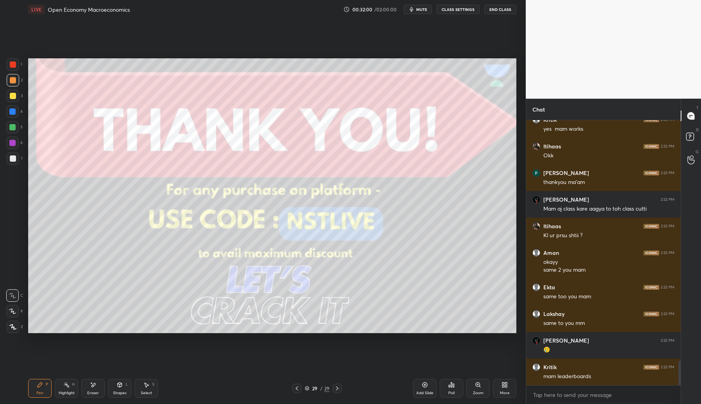
click at [449, 383] on icon at bounding box center [451, 384] width 6 height 6
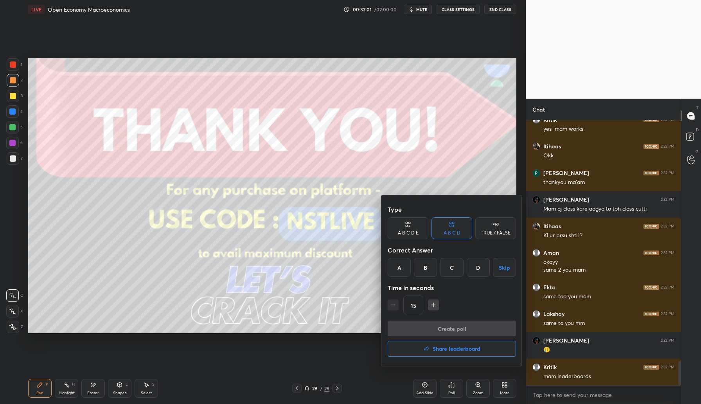
click at [460, 349] on h4 "Share leaderboard" at bounding box center [457, 348] width 48 height 5
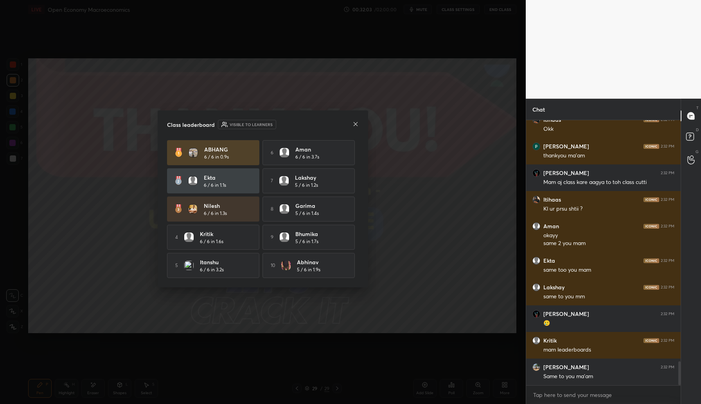
scroll to position [2681, 0]
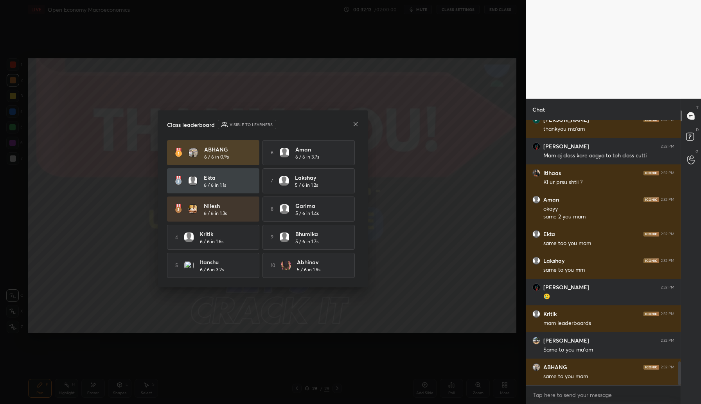
click at [356, 121] on icon at bounding box center [355, 124] width 6 height 6
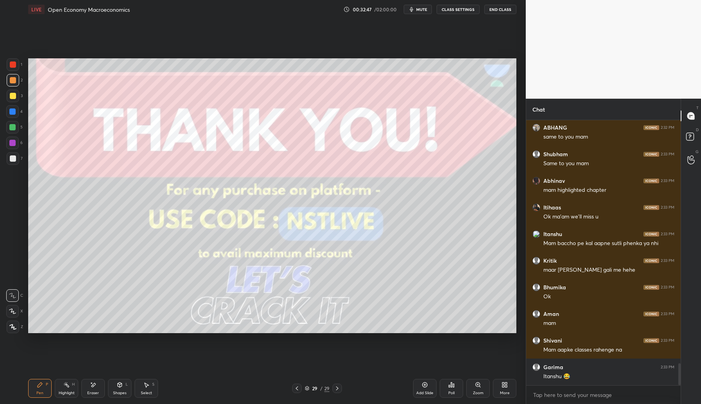
scroll to position [2947, 0]
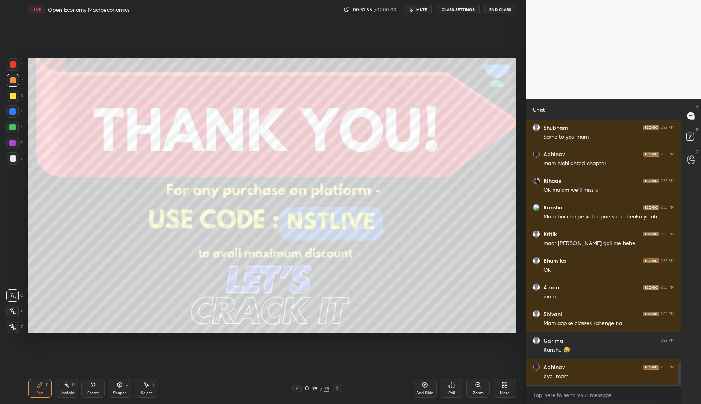
click at [499, 10] on button "End Class" at bounding box center [500, 9] width 32 height 9
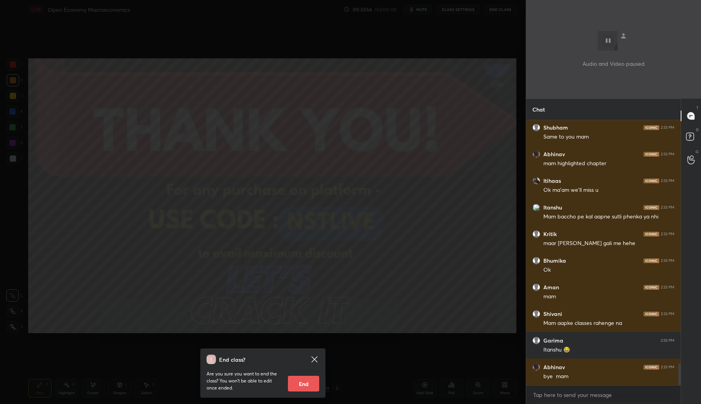
scroll to position [2973, 0]
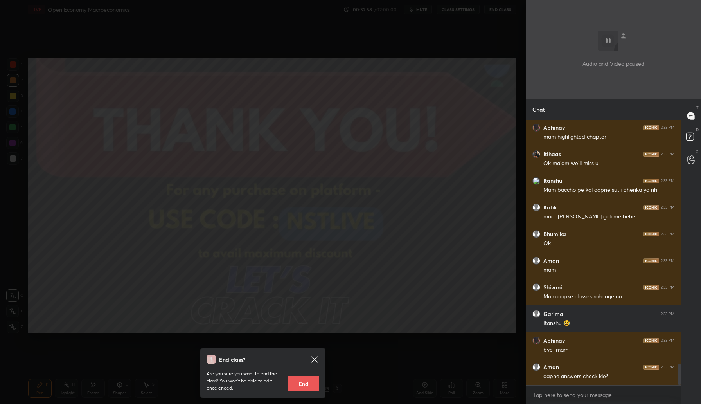
click at [315, 357] on icon at bounding box center [314, 359] width 6 height 6
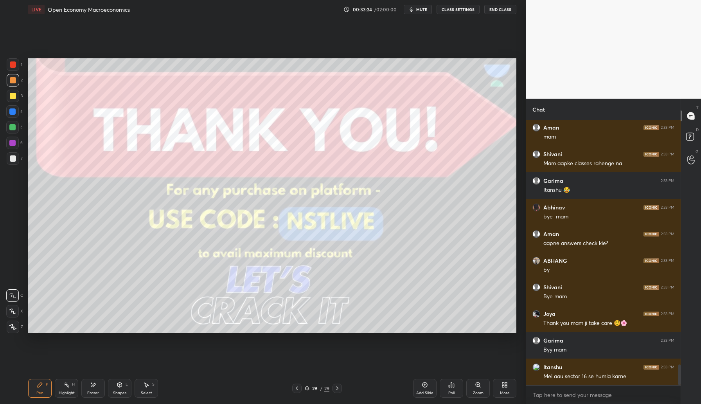
scroll to position [3133, 0]
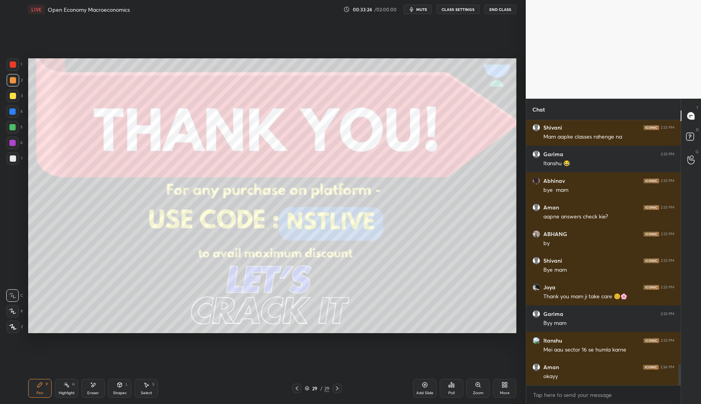
click at [495, 11] on button "End Class" at bounding box center [500, 9] width 32 height 9
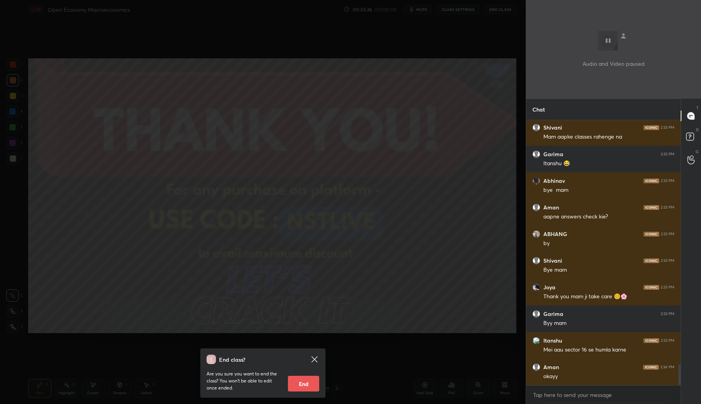
click at [305, 381] on button "End" at bounding box center [303, 384] width 31 height 16
type textarea "x"
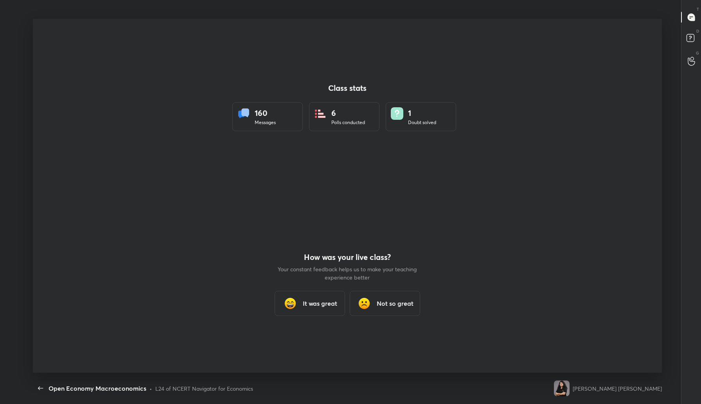
scroll to position [0, 0]
